Goal: Transaction & Acquisition: Purchase product/service

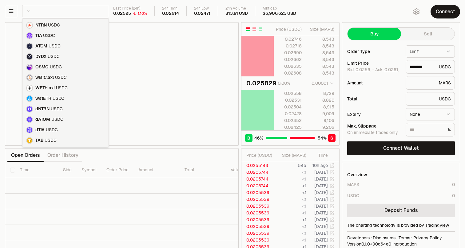
click at [34, 11] on html "Balance Earn Bitcoin Summer Bridge & Swap Orderbook Stake Ecosystem Governance …" at bounding box center [232, 128] width 465 height 257
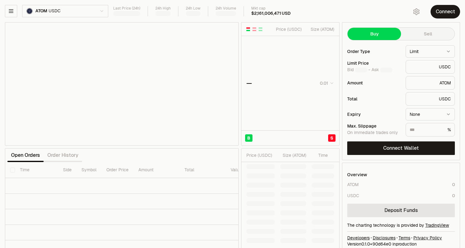
type input "*******"
click at [242, 61] on td at bounding box center [290, 59] width 98 height 7
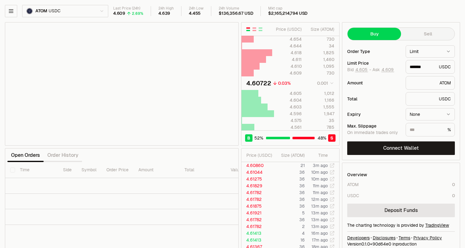
type input "*******"
